Goal: Information Seeking & Learning: Learn about a topic

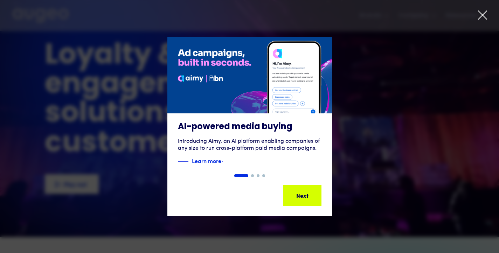
click at [481, 16] on icon at bounding box center [482, 15] width 8 height 8
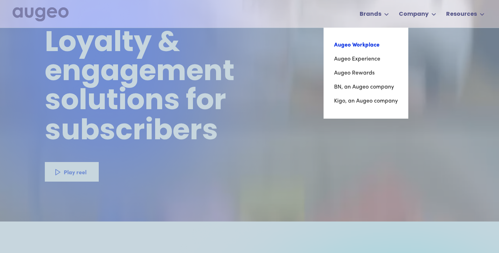
scroll to position [21, 0]
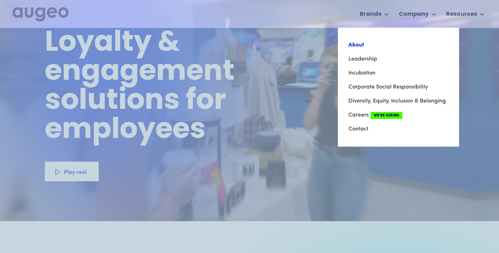
click at [364, 48] on link "About" at bounding box center [398, 45] width 100 height 14
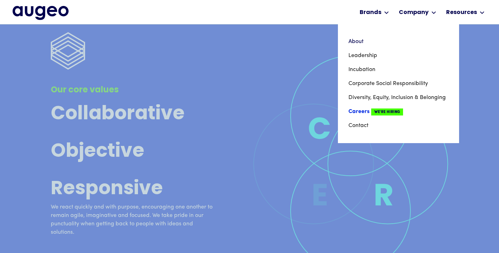
scroll to position [1972, 0]
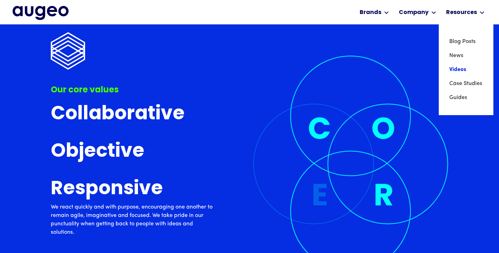
click at [462, 69] on link "Videos" at bounding box center [466, 70] width 34 height 14
